Goal: Check status: Check status

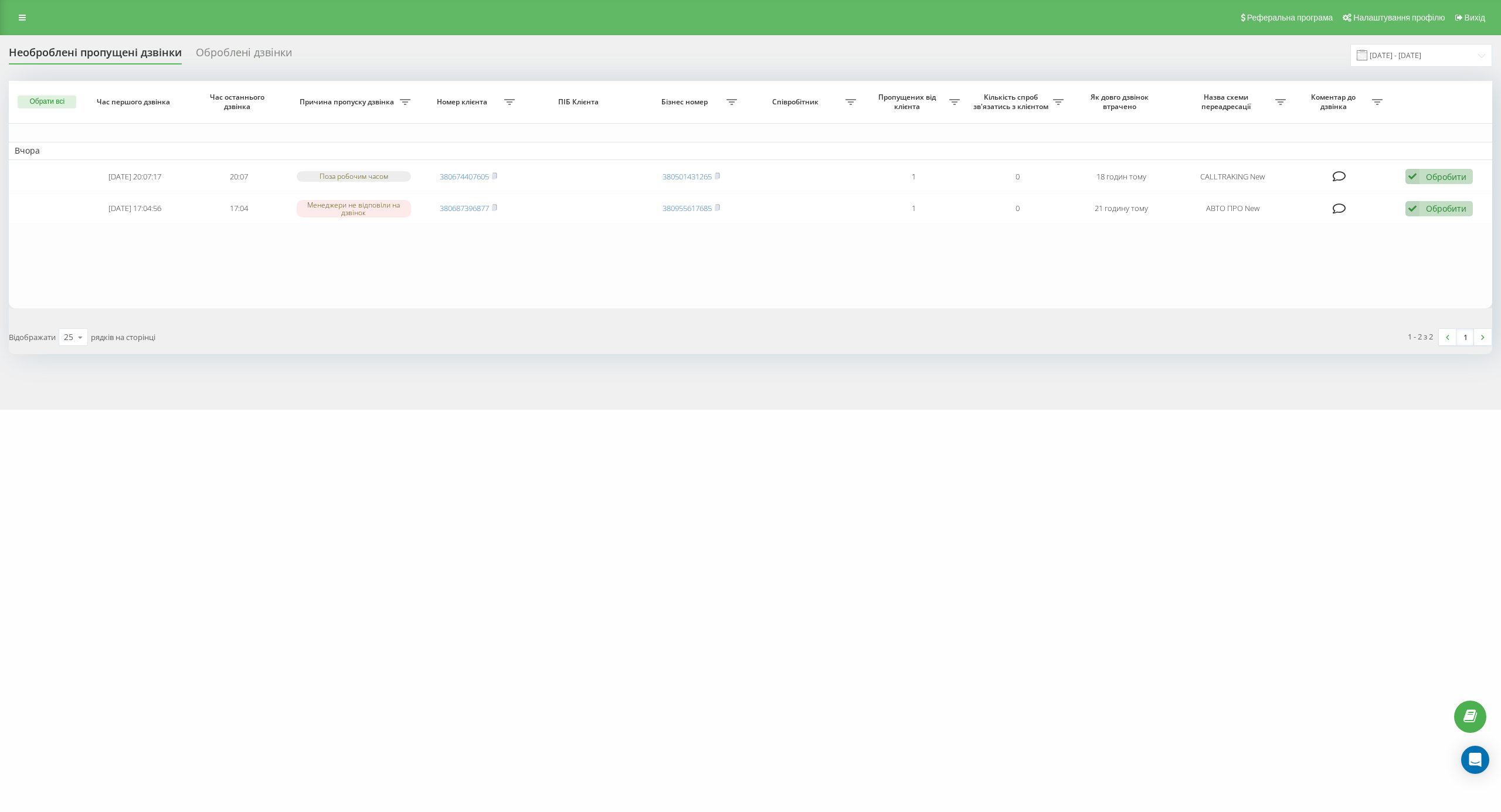
click at [1426, 41] on div "Необроблені пропущені дзвінки Оброблені дзвінки 20.08.2025 - 20.08.2025 Обрати …" at bounding box center [750, 222] width 1501 height 375
click at [1425, 57] on input "20.08.2025 - 20.08.2025" at bounding box center [1420, 56] width 142 height 23
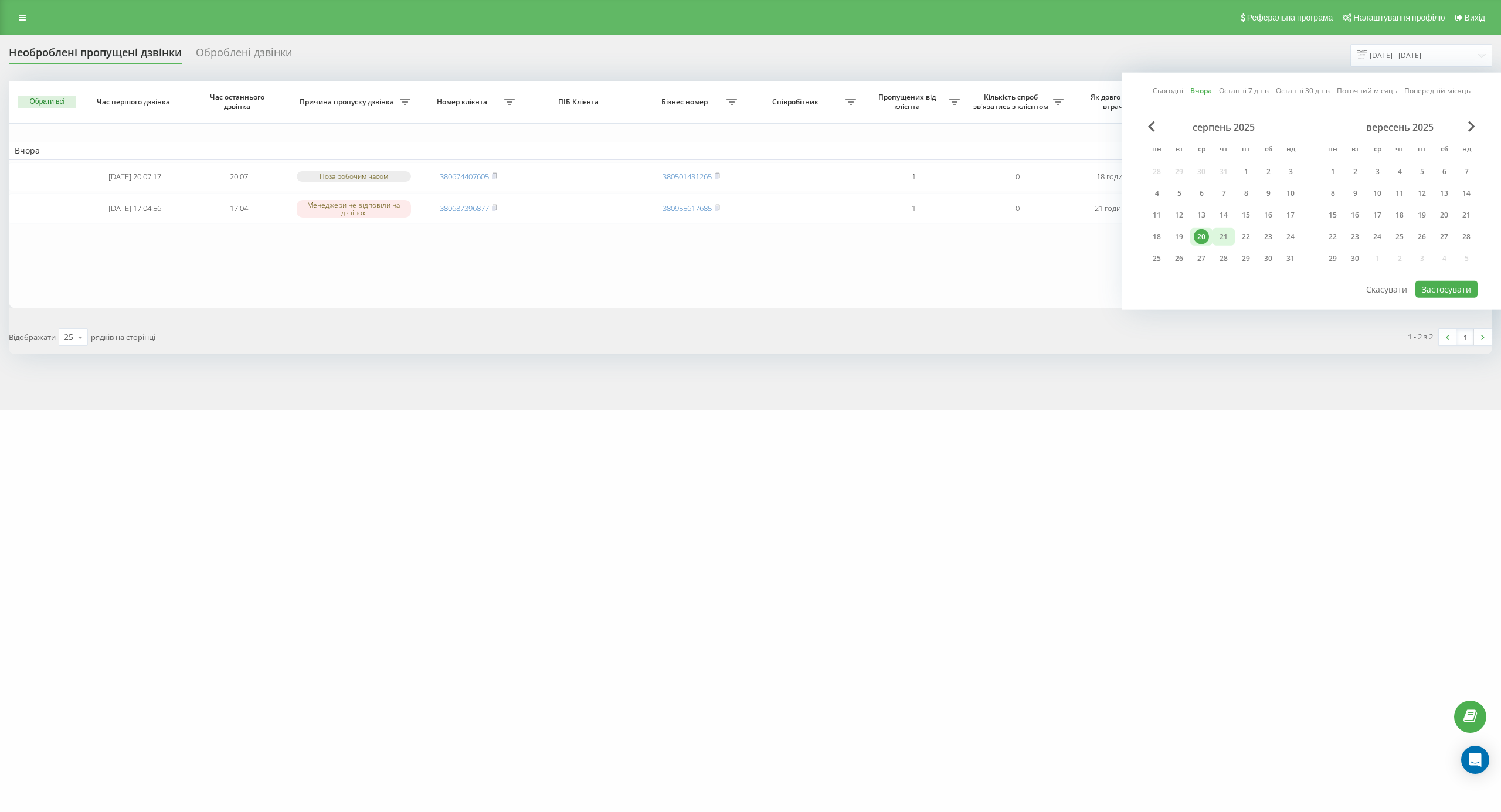
drag, startPoint x: 1219, startPoint y: 242, endPoint x: 1218, endPoint y: 236, distance: 6.1
click at [1218, 240] on div "21" at bounding box center [1224, 237] width 16 height 16
drag, startPoint x: 1220, startPoint y: 229, endPoint x: 1227, endPoint y: 226, distance: 7.6
click at [1220, 230] on div "21" at bounding box center [1224, 237] width 16 height 16
click at [1455, 289] on button "Застосувати" at bounding box center [1445, 290] width 62 height 17
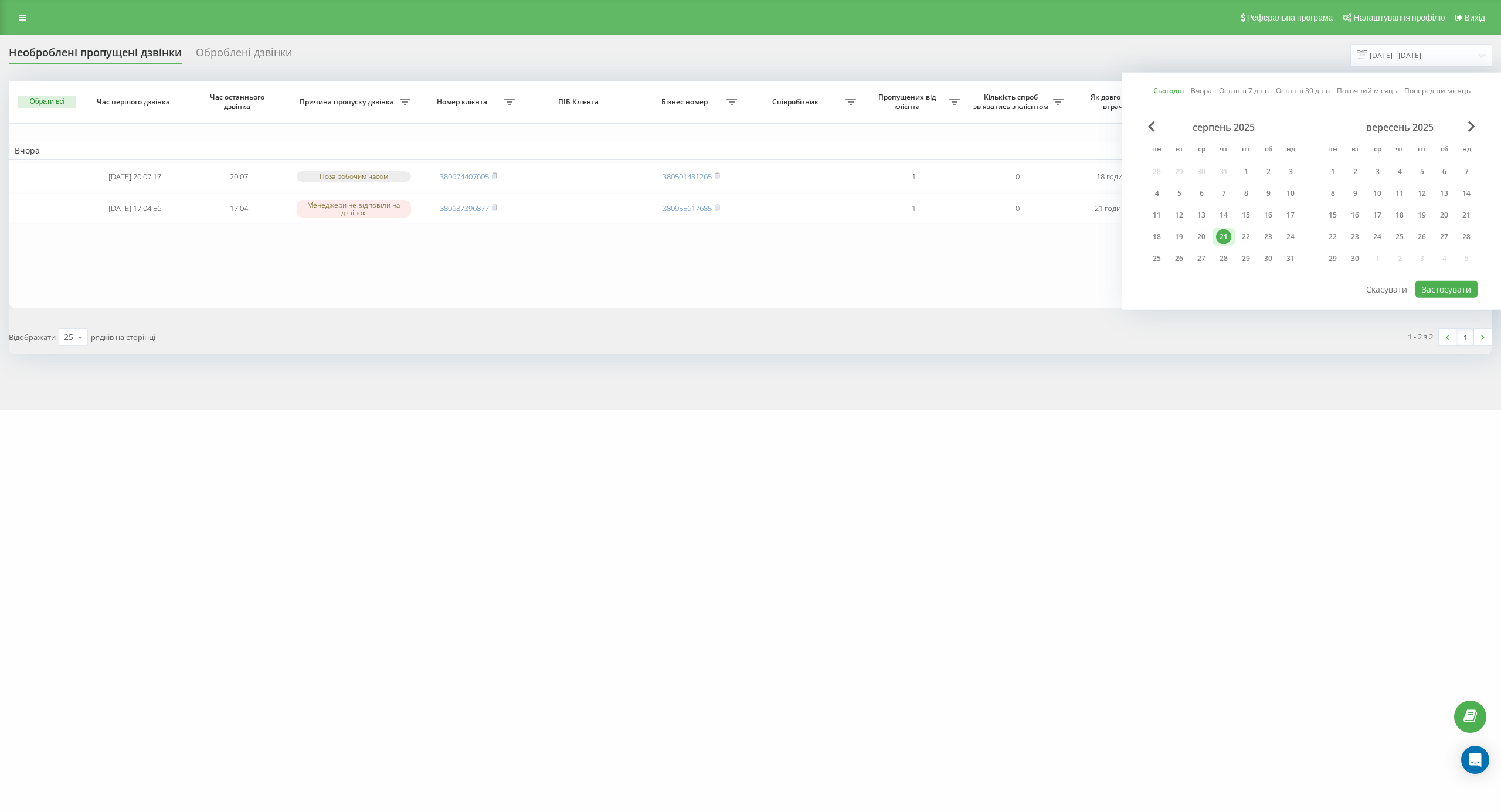
type input "[DATE] - [DATE]"
